Goal: Navigation & Orientation: Find specific page/section

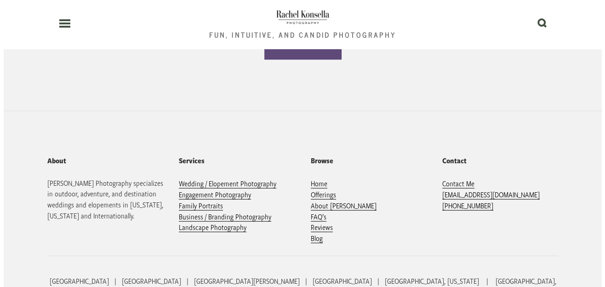
scroll to position [1962, 0]
click at [63, 29] on header "Fun, Intuitive, and Candid Photography 0" at bounding box center [299, 24] width 488 height 49
click at [61, 23] on use at bounding box center [61, 23] width 11 height 6
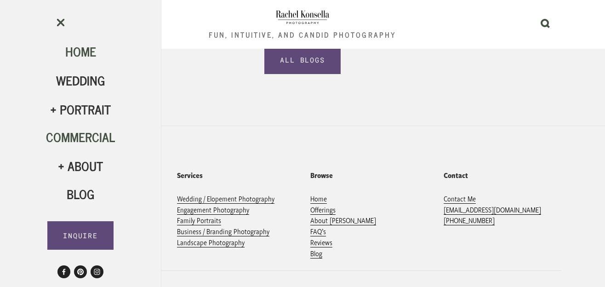
scroll to position [37, 0]
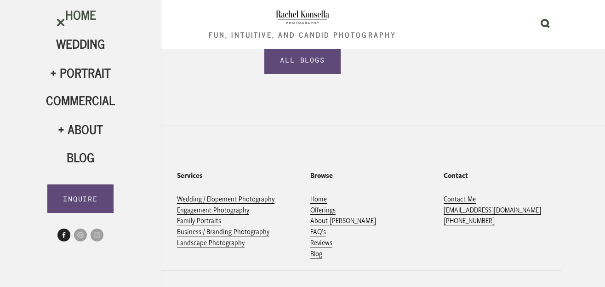
click at [63, 235] on icon "Rachel Konsella" at bounding box center [63, 235] width 13 height 13
click at [96, 237] on use "Instagram" at bounding box center [97, 235] width 13 height 13
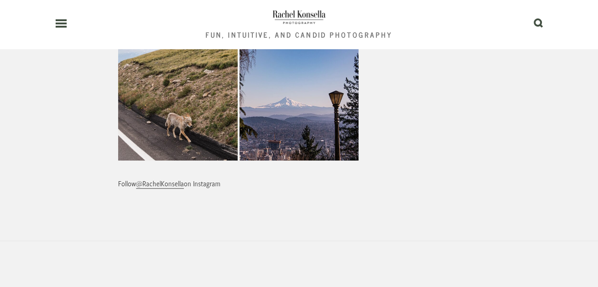
scroll to position [6732, 0]
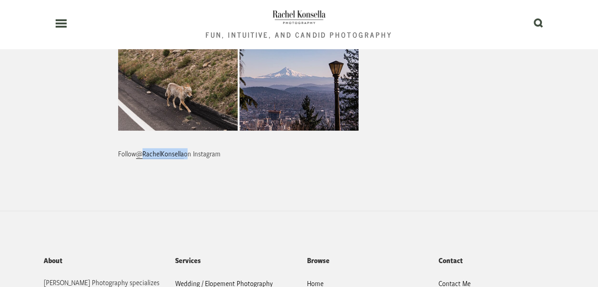
drag, startPoint x: 187, startPoint y: 109, endPoint x: 141, endPoint y: 98, distance: 46.7
click at [141, 140] on div "Follow @RachelKonsella on Instagram" at bounding box center [299, 153] width 378 height 27
copy p "RachelKonsella"
